Goal: Task Accomplishment & Management: Use online tool/utility

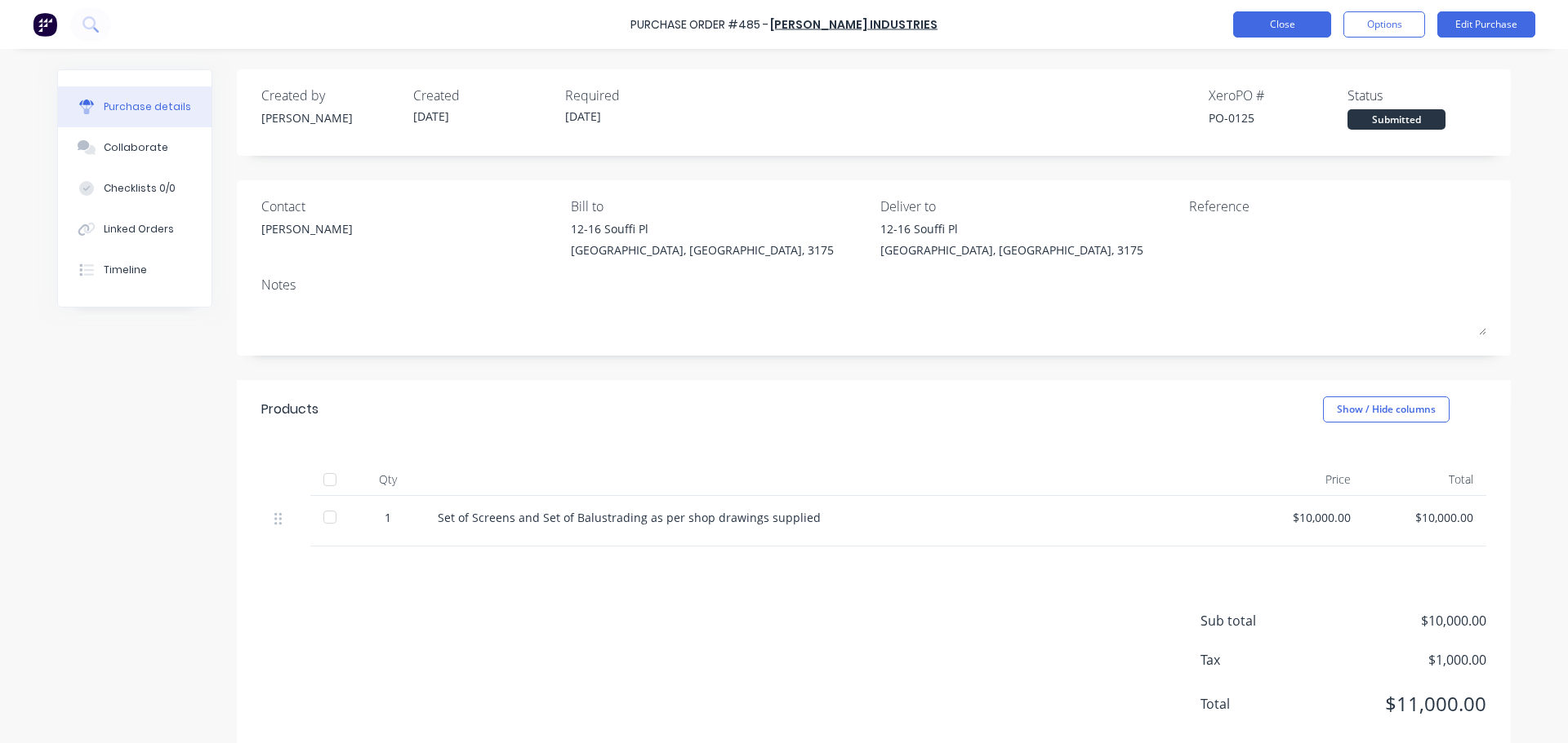
click at [1240, 22] on button "Close" at bounding box center [1281, 24] width 98 height 26
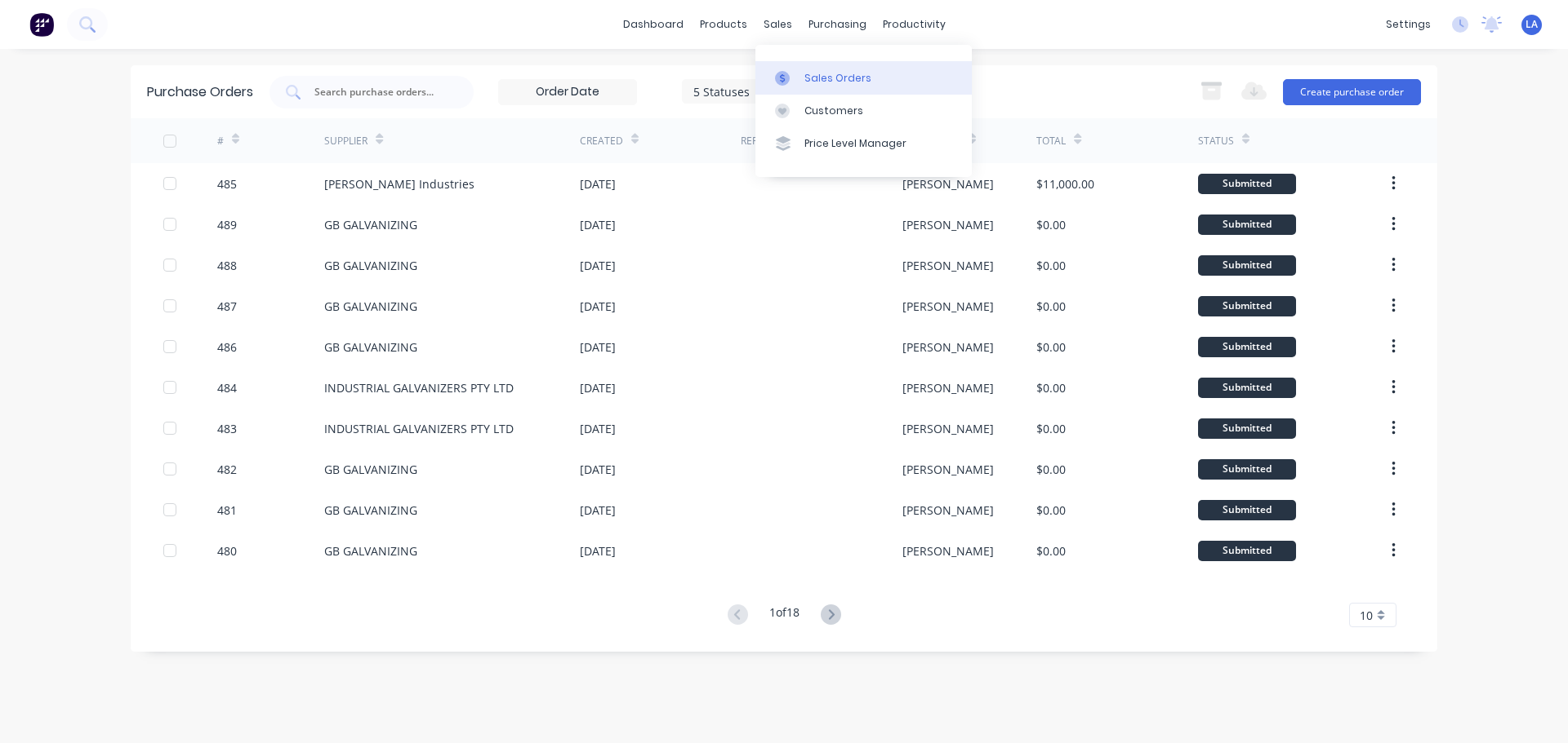
click at [796, 68] on link "Sales Orders" at bounding box center [863, 77] width 216 height 32
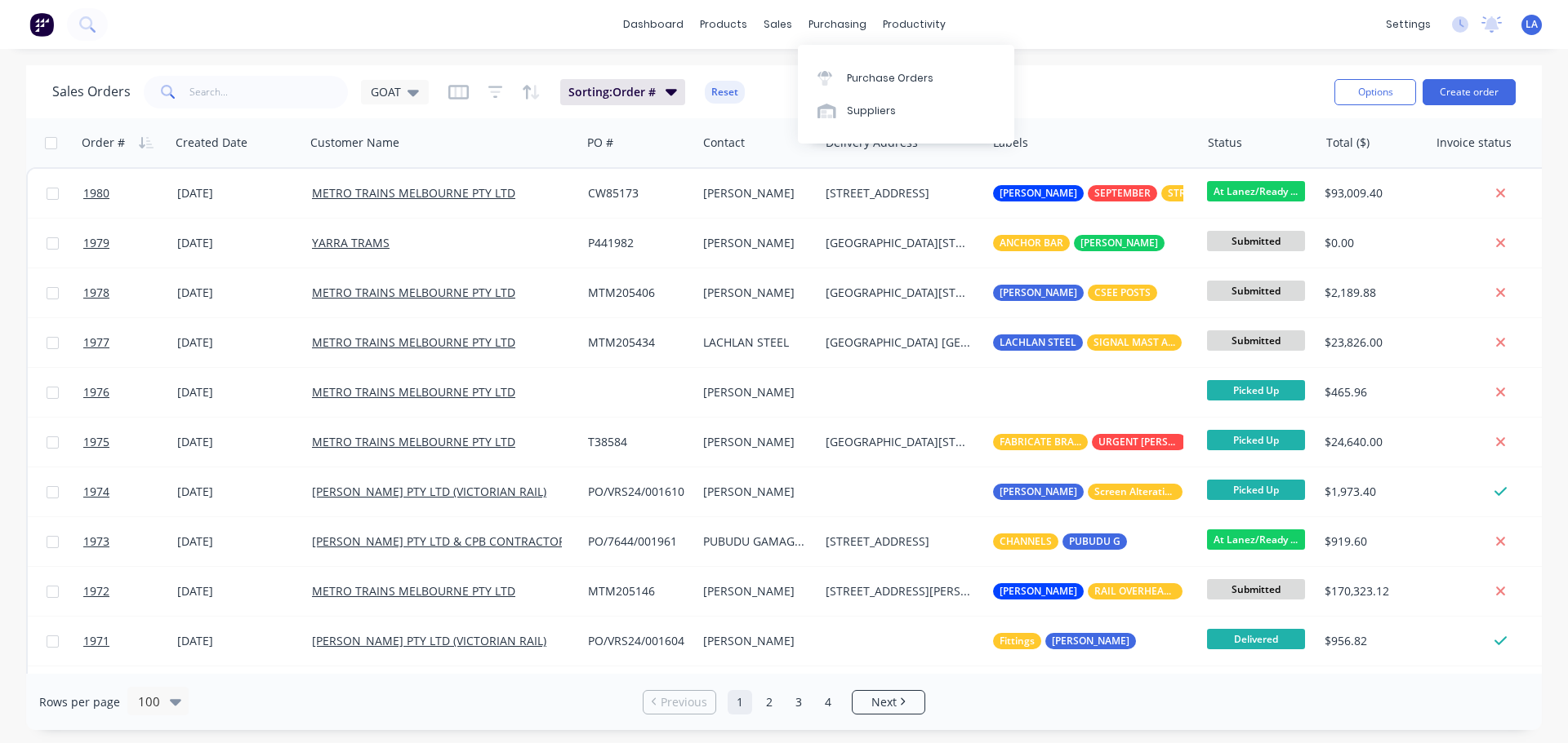
click at [1089, 37] on div "dashboard products sales purchasing productivity dashboard products Product Cat…" at bounding box center [784, 24] width 1568 height 49
click at [839, 74] on div at bounding box center [829, 78] width 24 height 14
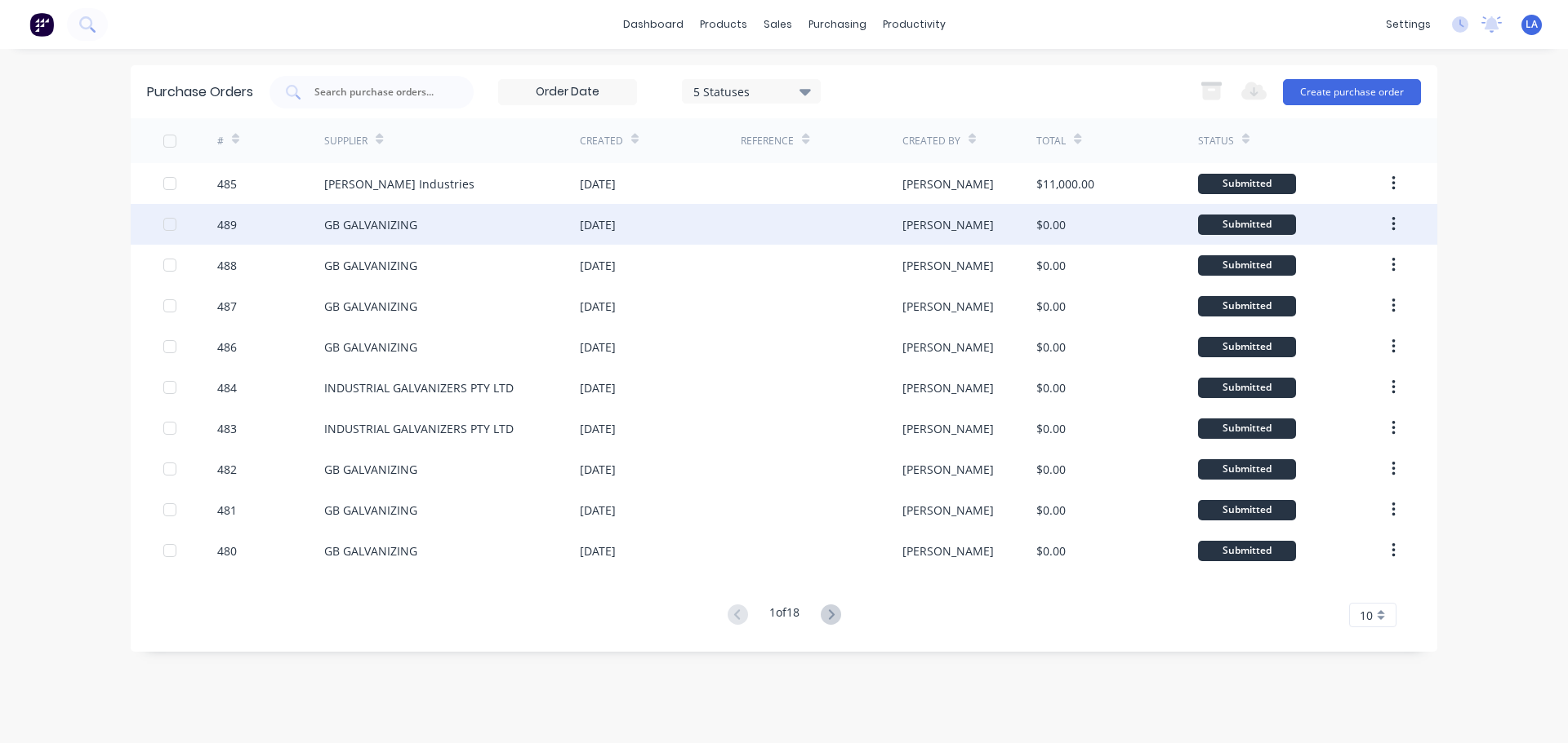
click at [814, 237] on div at bounding box center [821, 224] width 161 height 41
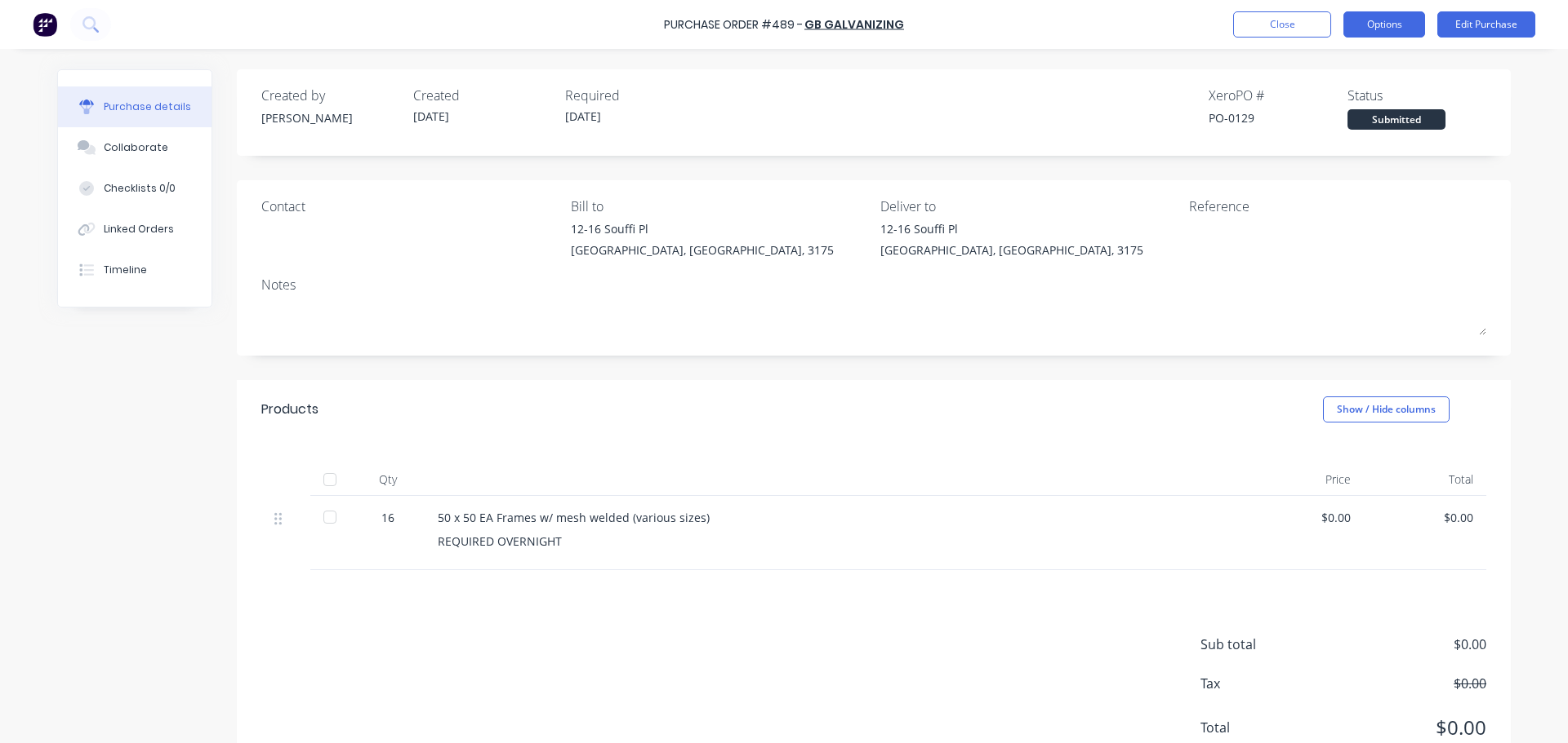
click at [1386, 18] on button "Options" at bounding box center [1384, 24] width 82 height 26
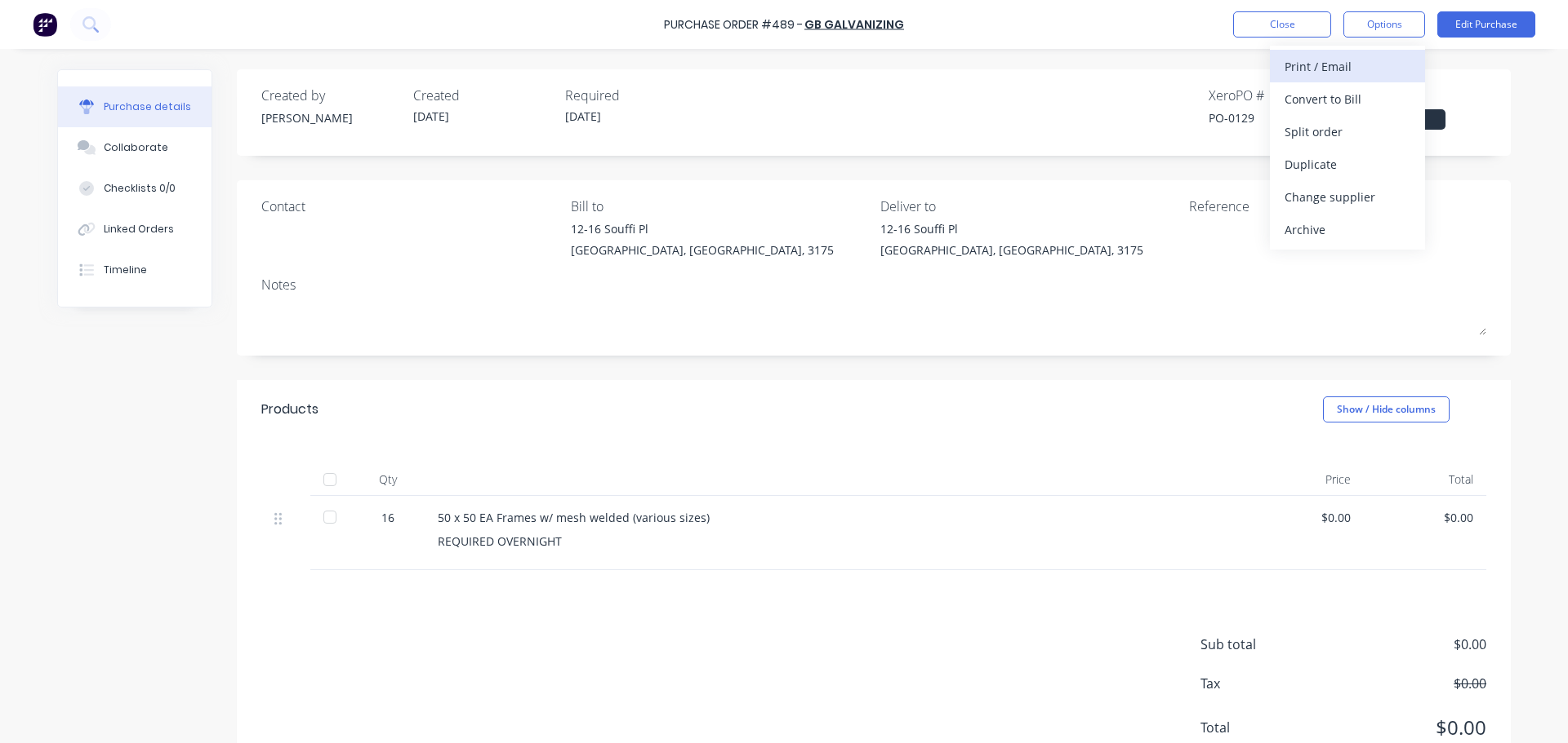
click at [1342, 68] on div "Print / Email" at bounding box center [1347, 67] width 126 height 23
click at [1353, 121] on div "Without pricing" at bounding box center [1347, 131] width 126 height 23
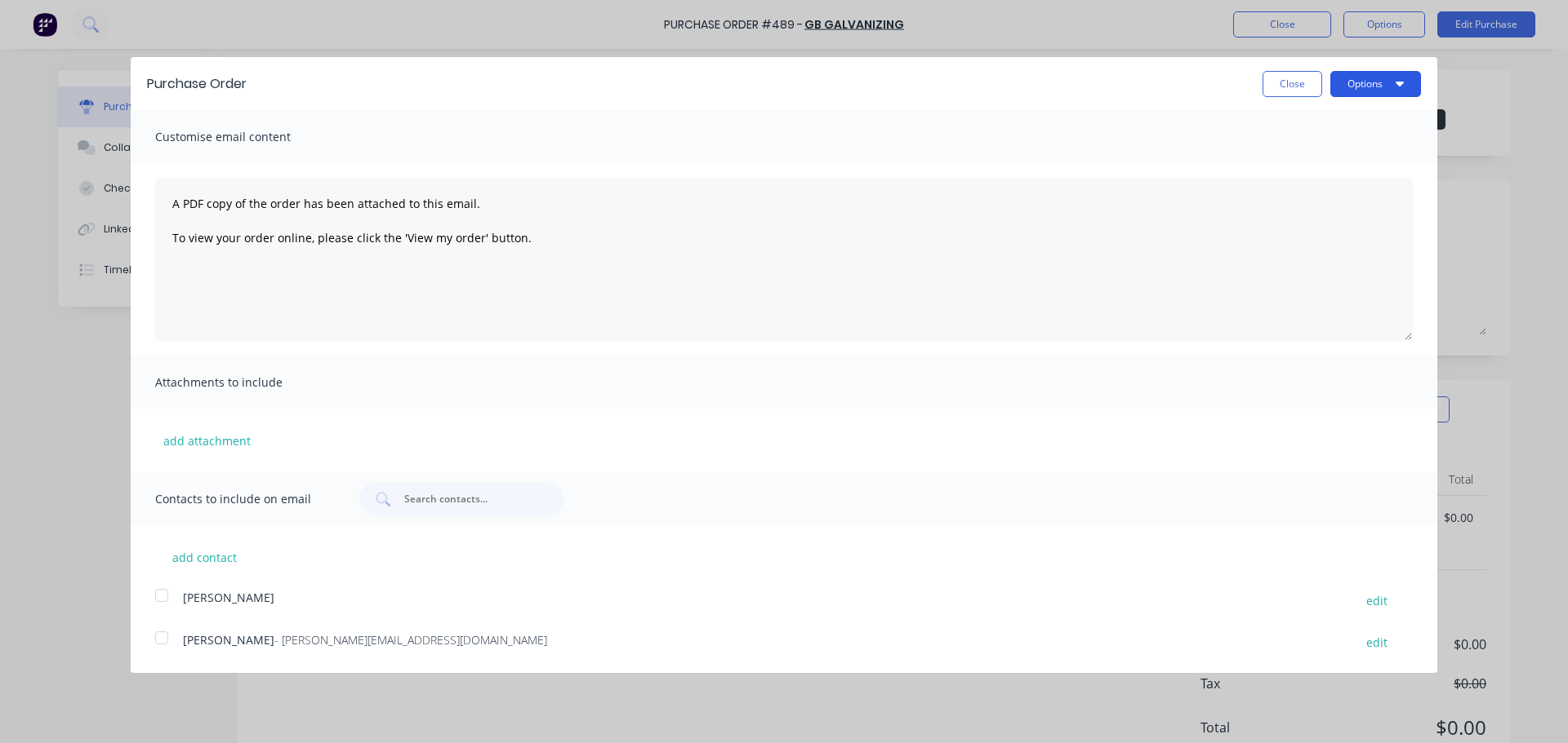
click at [1355, 85] on button "Options" at bounding box center [1375, 84] width 91 height 26
click at [1338, 128] on div "Print" at bounding box center [1344, 125] width 126 height 23
click at [1226, 76] on div "Close Options Print Email" at bounding box center [842, 84] width 1158 height 26
click at [1301, 83] on button "Close" at bounding box center [1292, 84] width 59 height 26
